Goal: Navigation & Orientation: Understand site structure

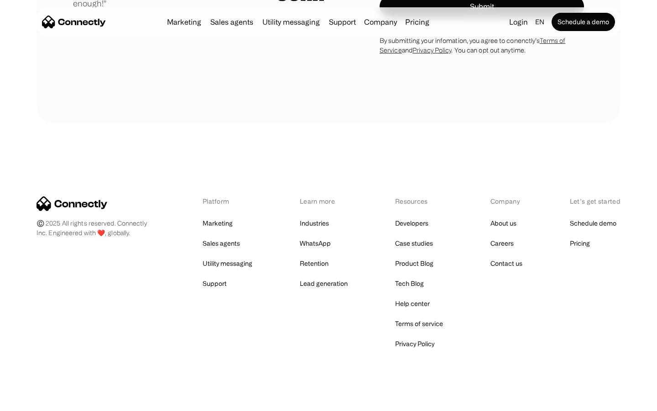
scroll to position [2541, 0]
